Goal: Information Seeking & Learning: Check status

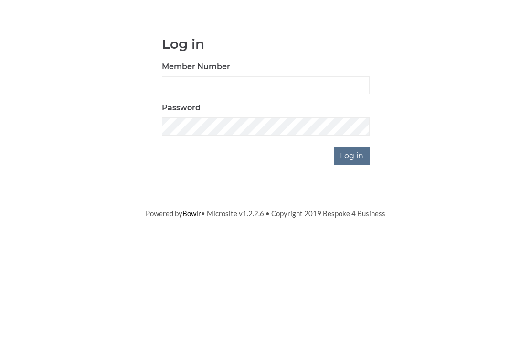
scroll to position [72, 0]
type input "0948"
click at [353, 219] on input "Log in" at bounding box center [352, 228] width 36 height 18
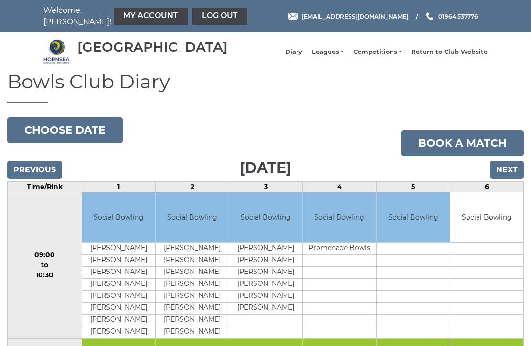
click at [385, 53] on link "Competitions" at bounding box center [378, 52] width 48 height 9
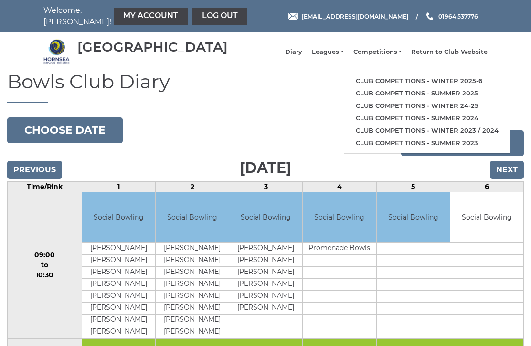
click at [412, 84] on link "Club competitions - Winter 2025-6" at bounding box center [428, 81] width 166 height 12
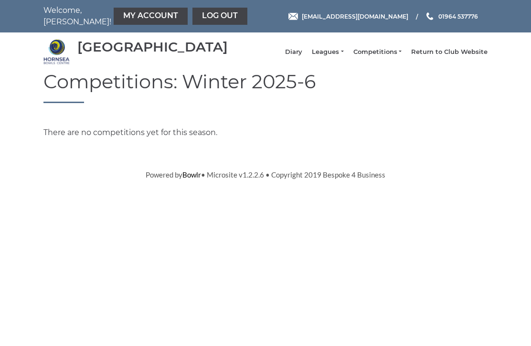
click at [381, 51] on li "Competitions Club competitions - Winter 2025-6 Club competitions - Summer 2025 …" at bounding box center [373, 52] width 58 height 18
click at [381, 56] on link "Competitions" at bounding box center [378, 52] width 48 height 9
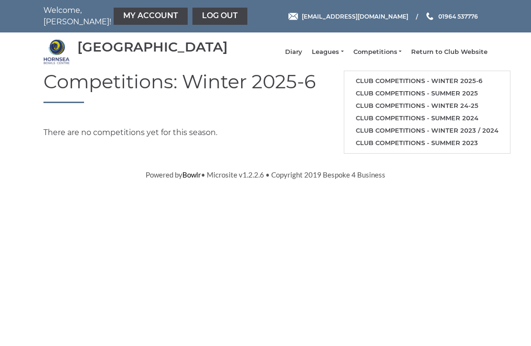
click at [341, 56] on link "Leagues" at bounding box center [328, 52] width 32 height 9
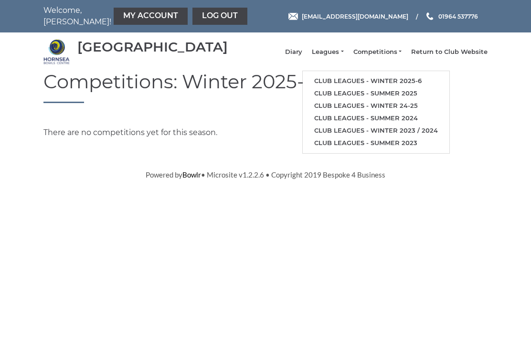
click at [362, 86] on link "Club leagues - Winter 2025-6" at bounding box center [376, 81] width 147 height 12
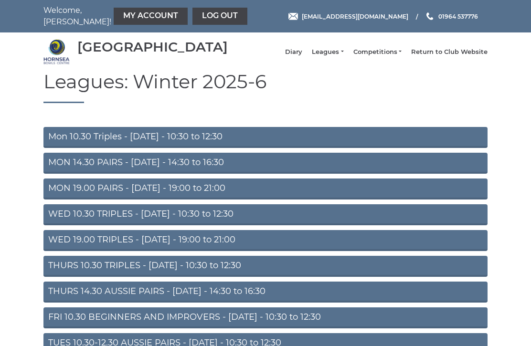
click at [151, 225] on link "WED 10.30 TRIPLES - Wednesday - 10:30 to 12:30" at bounding box center [265, 215] width 444 height 21
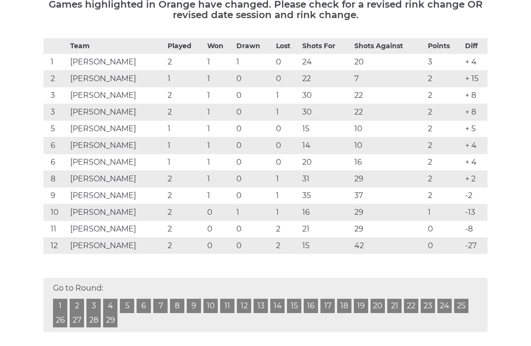
scroll to position [174, 0]
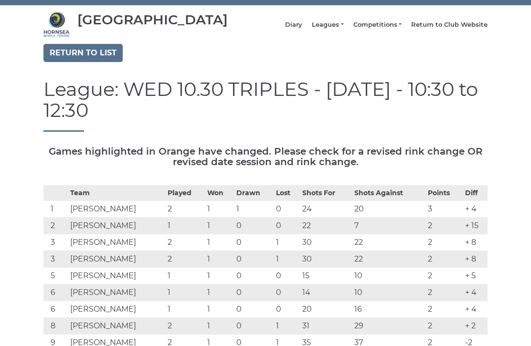
scroll to position [27, 0]
click at [336, 29] on link "Leagues" at bounding box center [328, 25] width 32 height 9
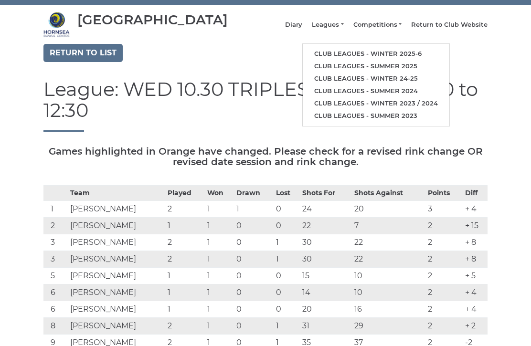
click at [354, 57] on link "Club leagues - Winter 2025-6" at bounding box center [376, 54] width 147 height 12
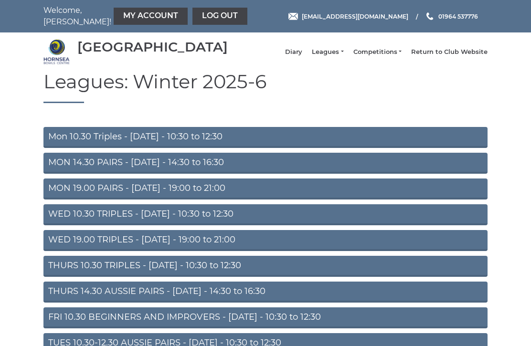
click at [106, 272] on link "THURS 10.30 TRIPLES - [DATE] - 10:30 to 12:30" at bounding box center [265, 266] width 444 height 21
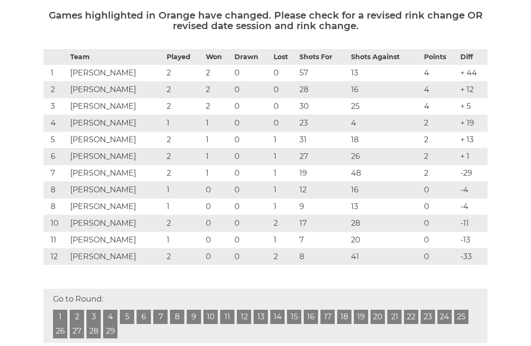
scroll to position [153, 0]
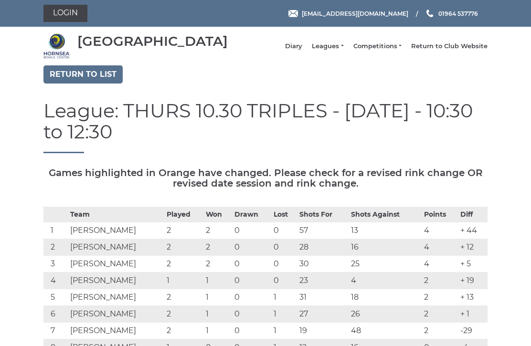
click at [339, 50] on link "Leagues" at bounding box center [328, 46] width 32 height 9
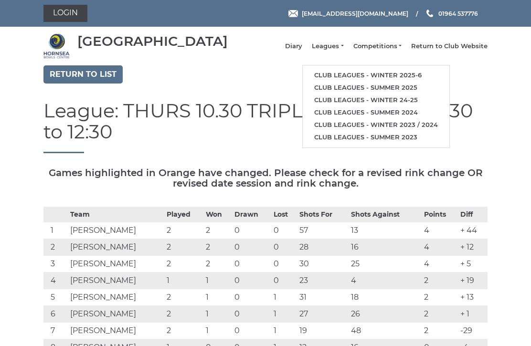
click at [342, 51] on link "Leagues" at bounding box center [328, 46] width 32 height 9
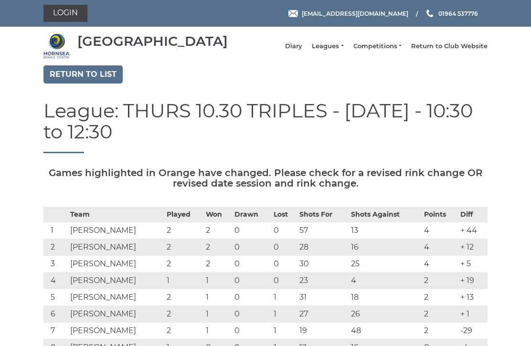
click at [339, 51] on link "Leagues" at bounding box center [328, 46] width 32 height 9
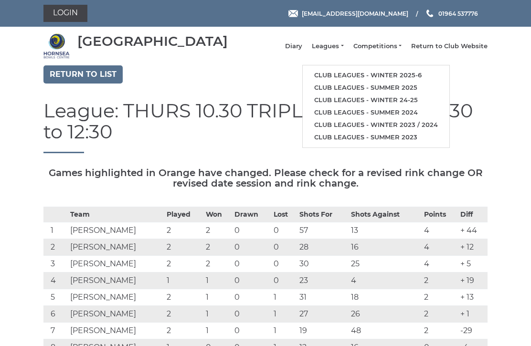
click at [369, 76] on link "Club leagues - Winter 2025-6" at bounding box center [376, 75] width 147 height 12
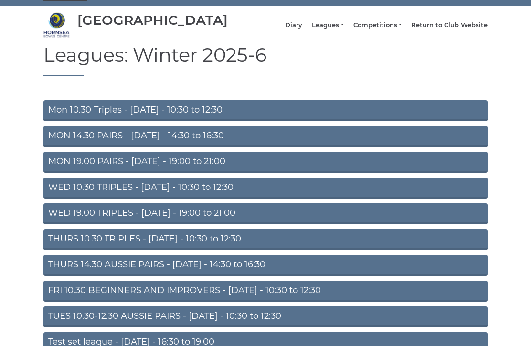
scroll to position [21, 0]
click at [146, 249] on link "THURS 10.30 TRIPLES - [DATE] - 10:30 to 12:30" at bounding box center [265, 239] width 444 height 21
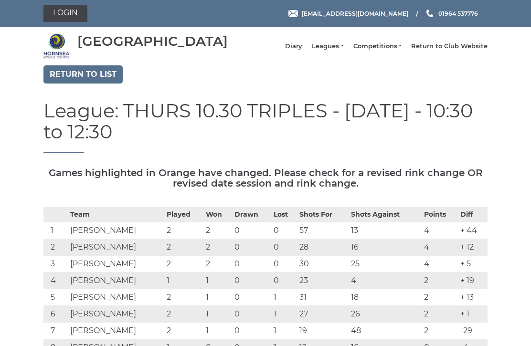
click at [450, 49] on link "Return to Club Website" at bounding box center [449, 46] width 76 height 9
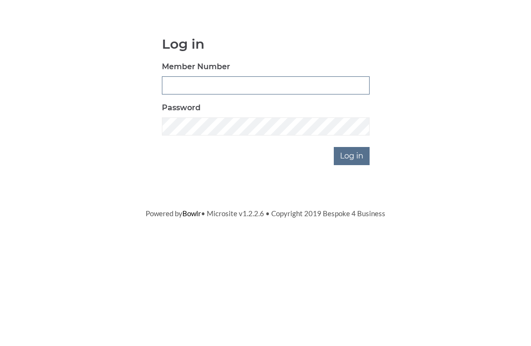
type input "0948"
click at [353, 219] on input "Log in" at bounding box center [352, 228] width 36 height 18
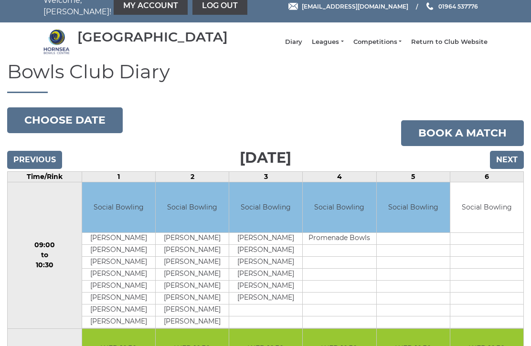
scroll to position [9, 0]
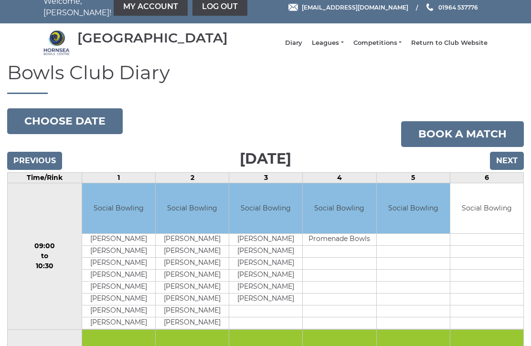
click at [510, 169] on input "Next" at bounding box center [507, 161] width 34 height 18
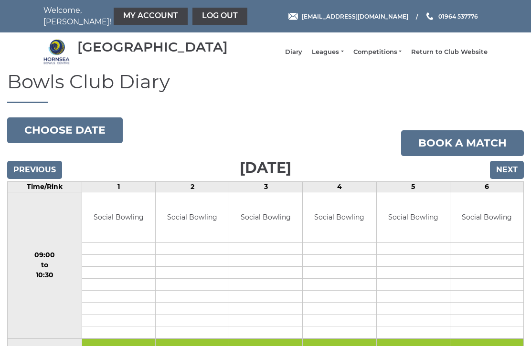
click at [507, 177] on input "Next" at bounding box center [507, 170] width 34 height 18
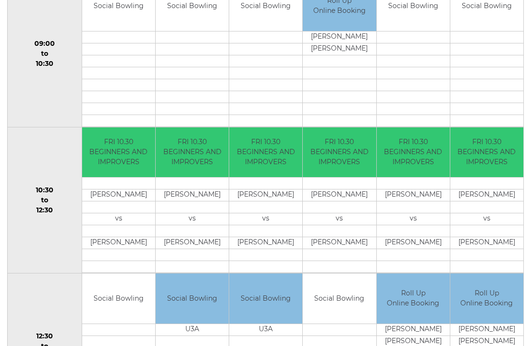
scroll to position [211, 0]
